Goal: Information Seeking & Learning: Learn about a topic

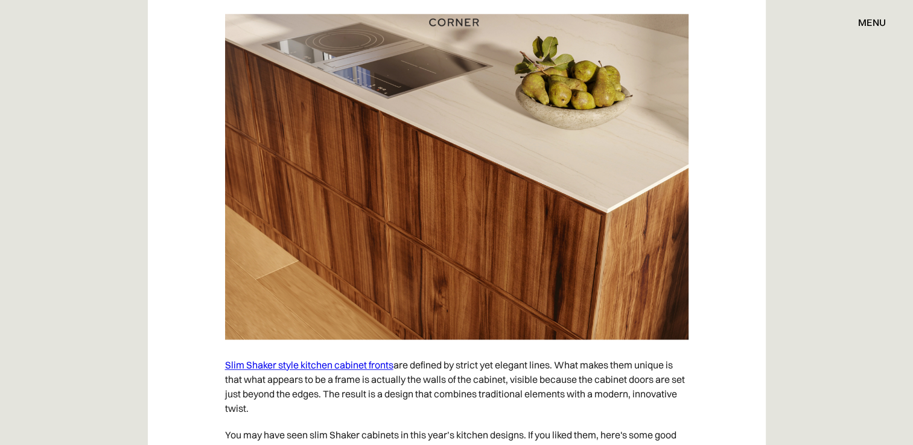
scroll to position [6142, 0]
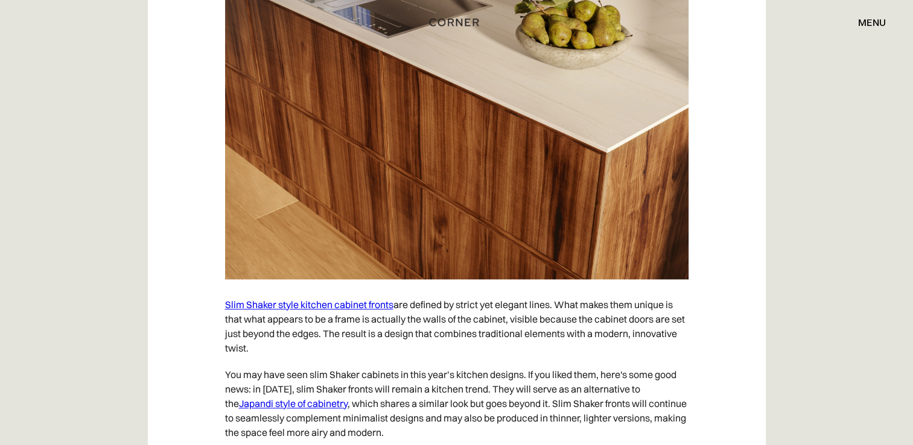
click at [340, 299] on link "Slim Shaker style kitchen cabinet fronts" at bounding box center [309, 305] width 168 height 12
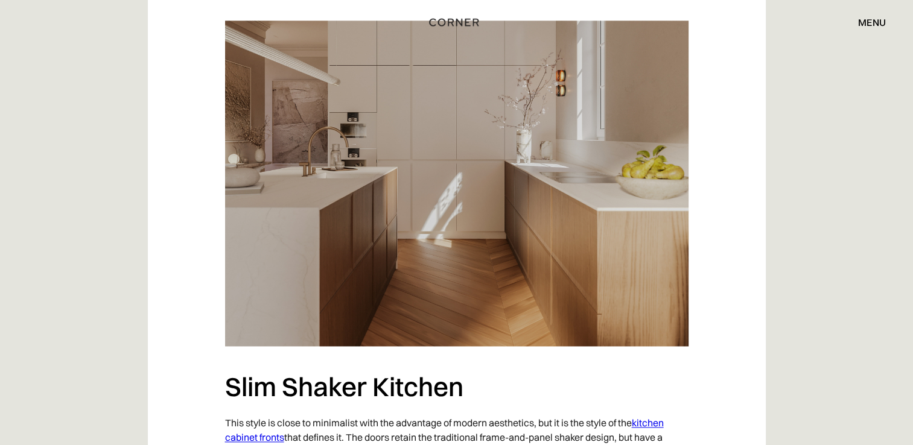
scroll to position [1647, 0]
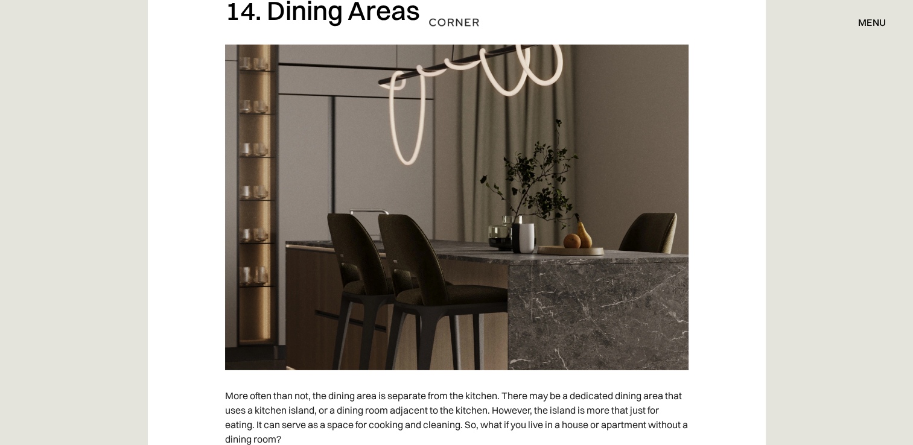
scroll to position [8294, 0]
